Goal: Transaction & Acquisition: Purchase product/service

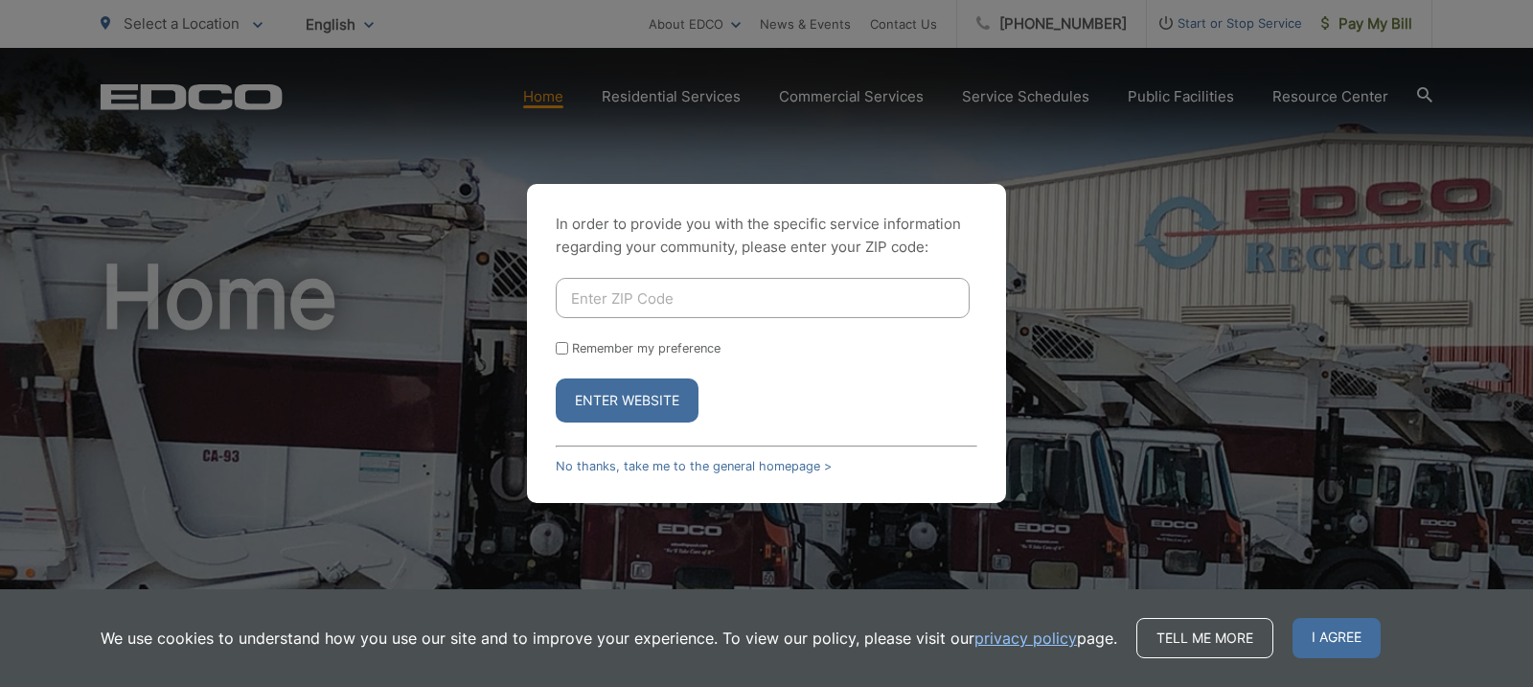
click at [709, 296] on input "Enter ZIP Code" at bounding box center [763, 298] width 414 height 40
type input "92064"
click at [554, 351] on div "In order to provide you with the specific service information regarding your co…" at bounding box center [766, 343] width 479 height 319
click at [565, 349] on input "Remember my preference" at bounding box center [562, 348] width 12 height 12
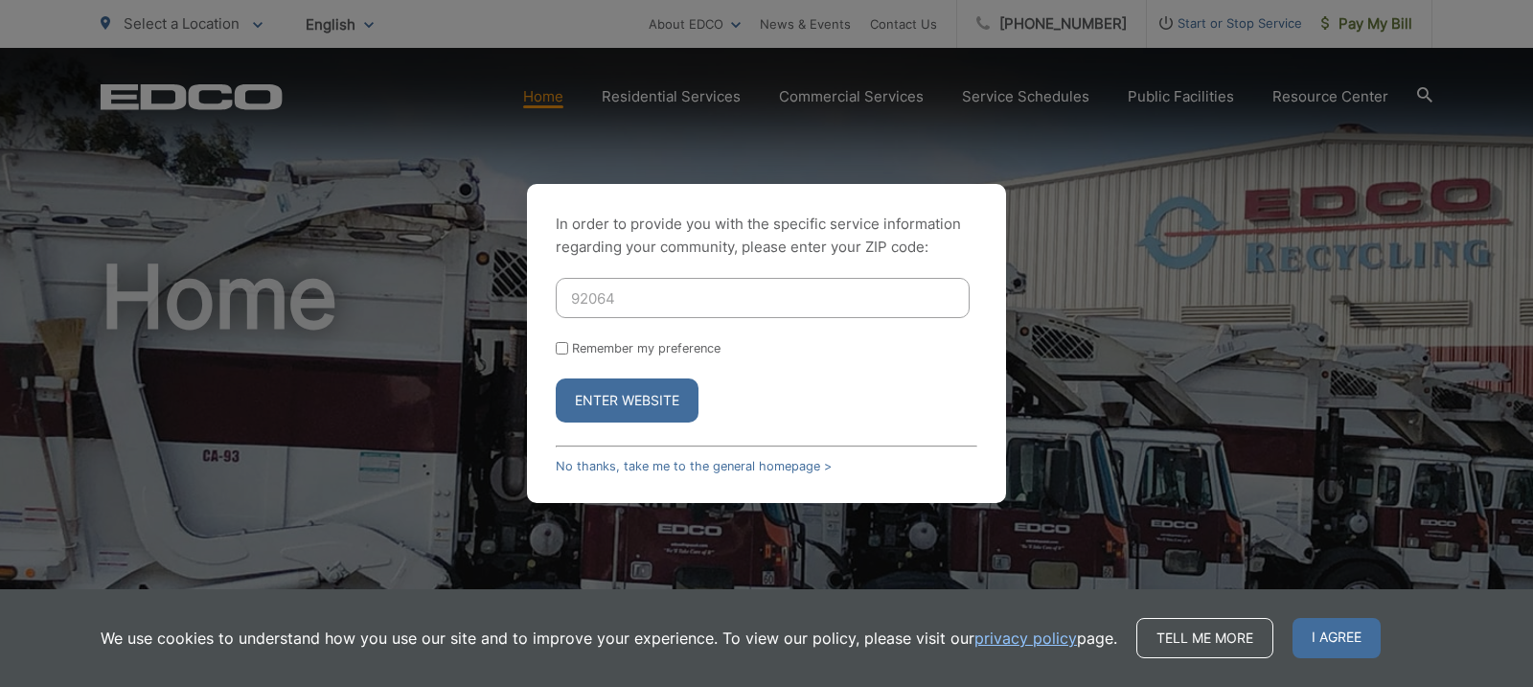
click at [567, 341] on div "Remember my preference" at bounding box center [767, 348] width 422 height 14
click at [563, 349] on input "Remember my preference" at bounding box center [562, 348] width 12 height 12
checkbox input "true"
click at [646, 398] on button "Enter Website" at bounding box center [627, 401] width 143 height 44
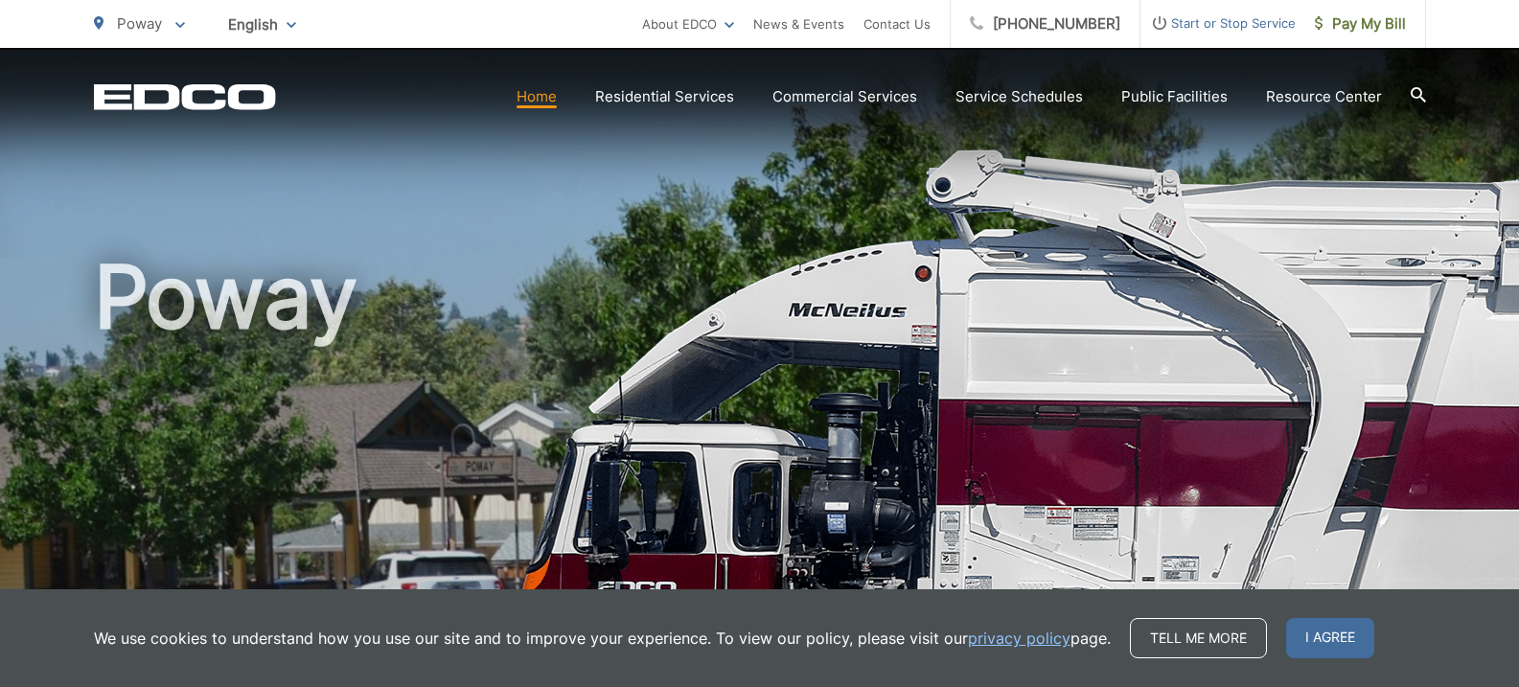
click at [1325, 647] on span "I agree" at bounding box center [1330, 638] width 88 height 40
click at [1324, 645] on h1 "Poway" at bounding box center [760, 552] width 1332 height 607
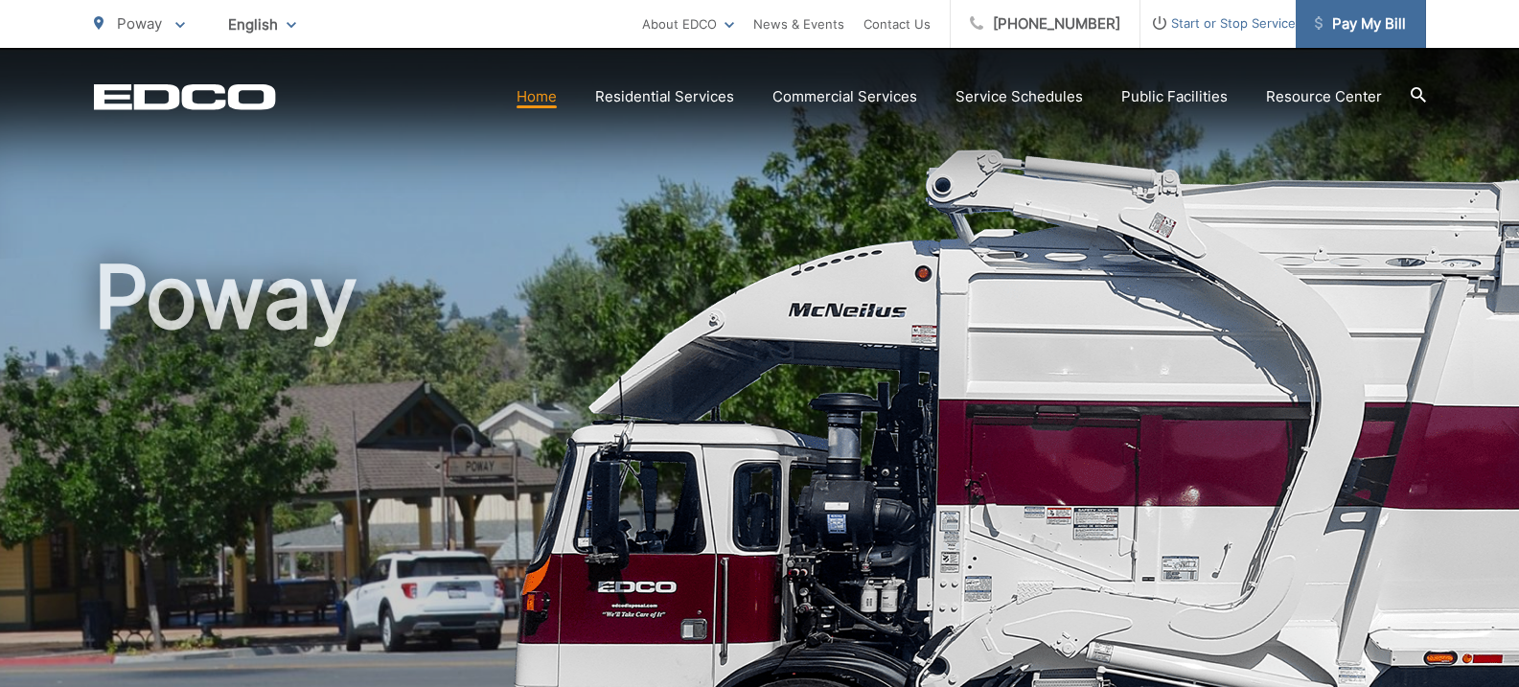
click at [1388, 33] on span "Pay My Bill" at bounding box center [1360, 23] width 91 height 23
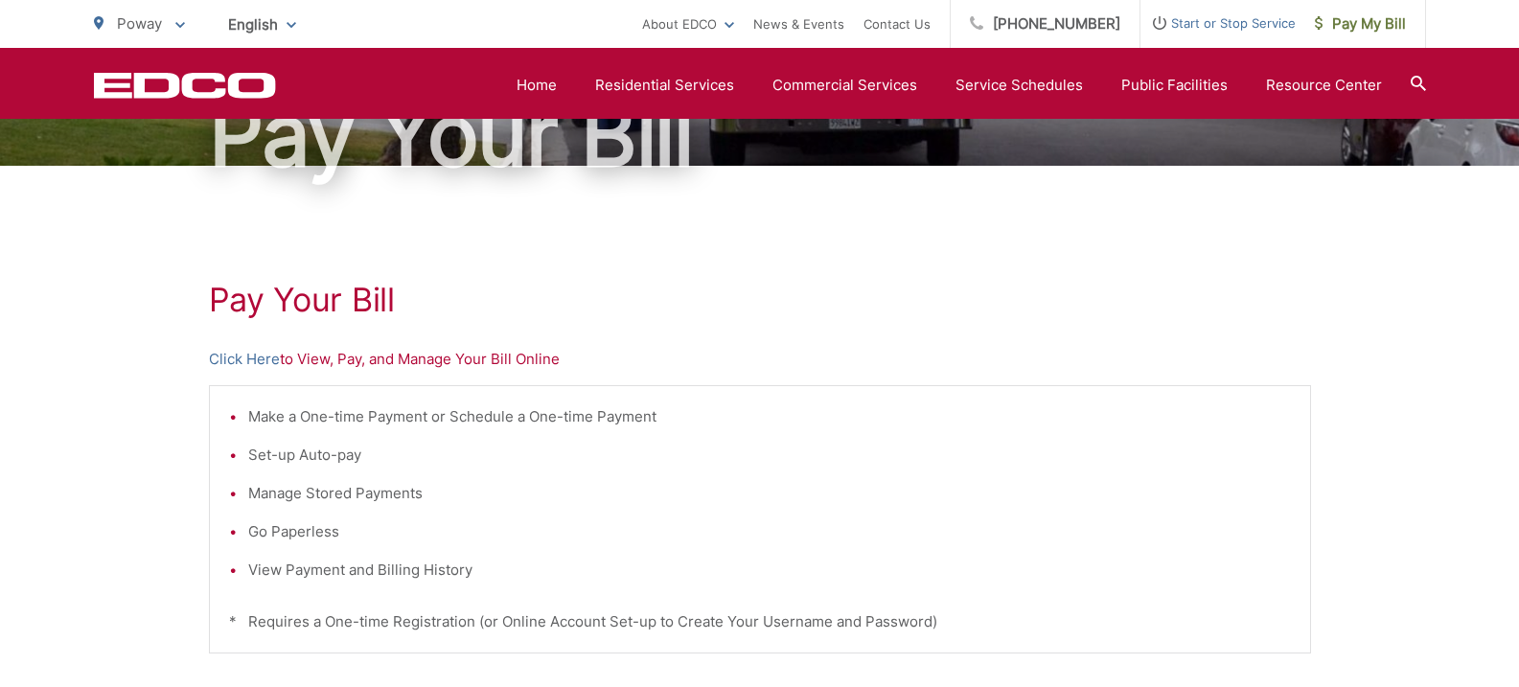
scroll to position [192, 0]
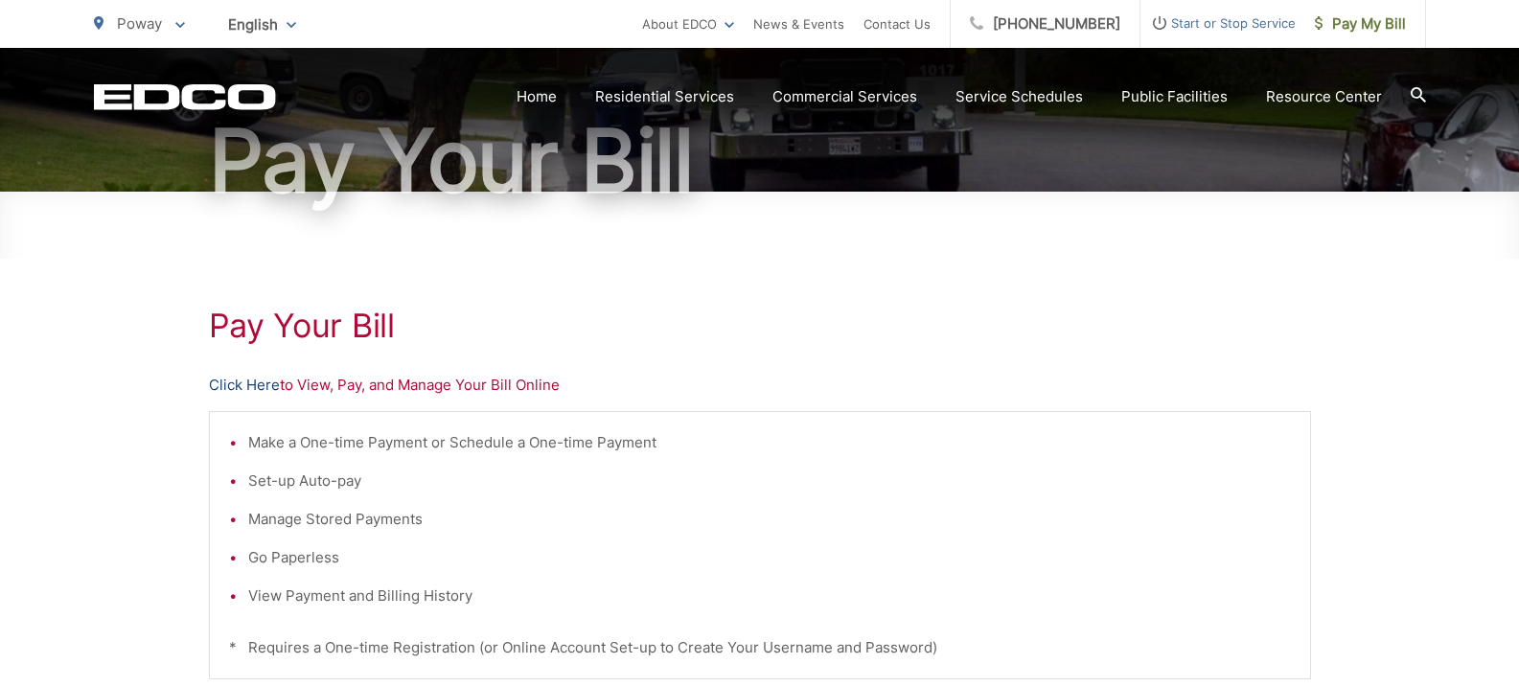
click at [248, 387] on link "Click Here" at bounding box center [244, 385] width 71 height 23
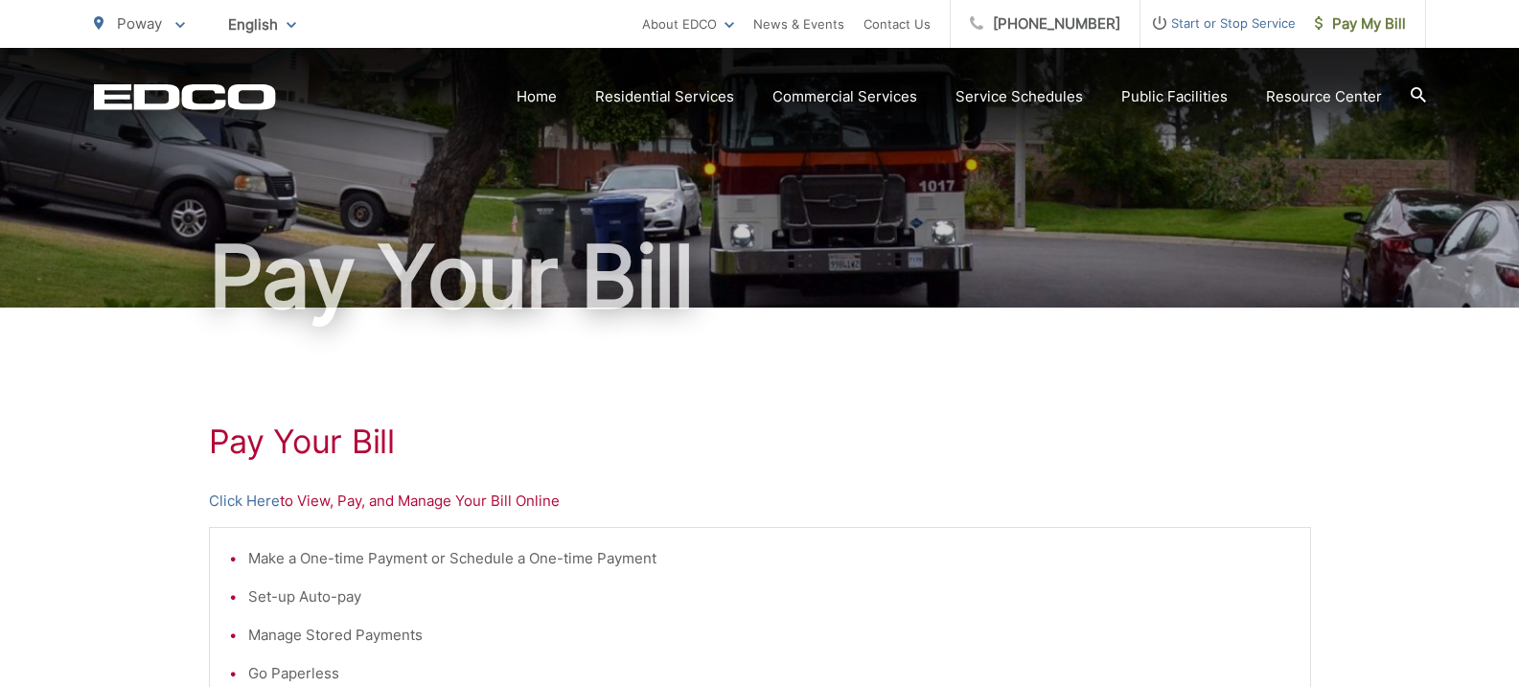
scroll to position [0, 0]
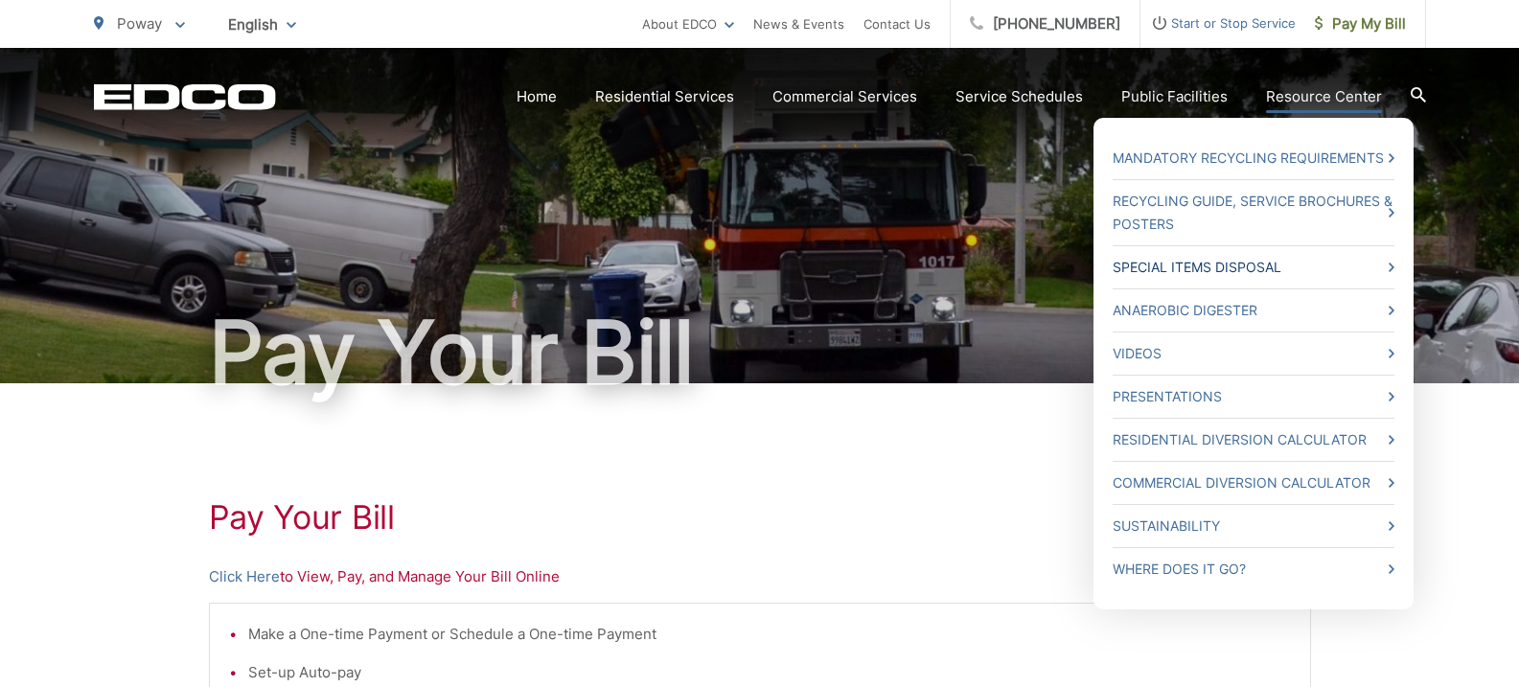
click at [1255, 264] on link "Special Items Disposal" at bounding box center [1254, 267] width 282 height 23
